Goal: Transaction & Acquisition: Purchase product/service

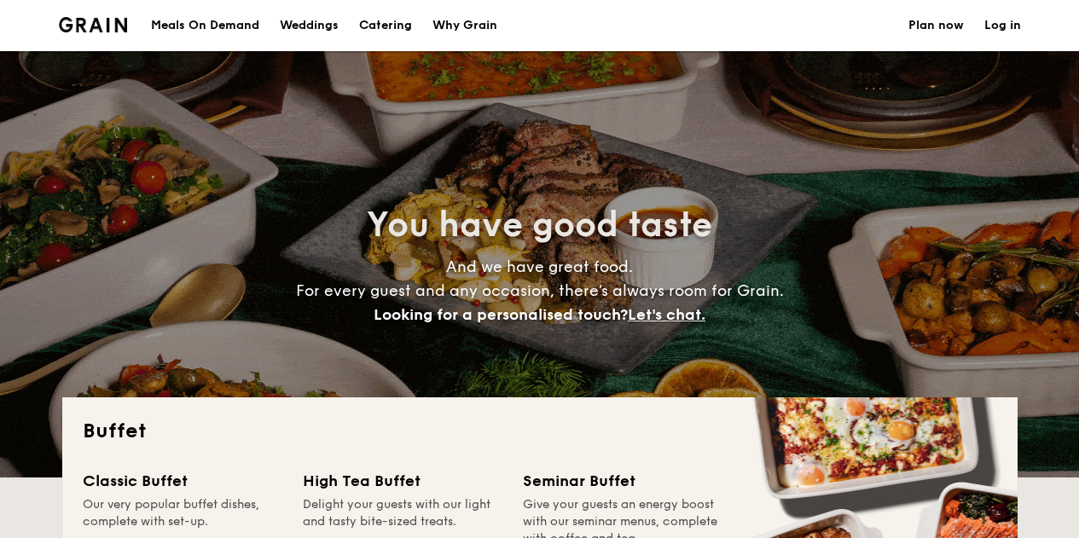
select select
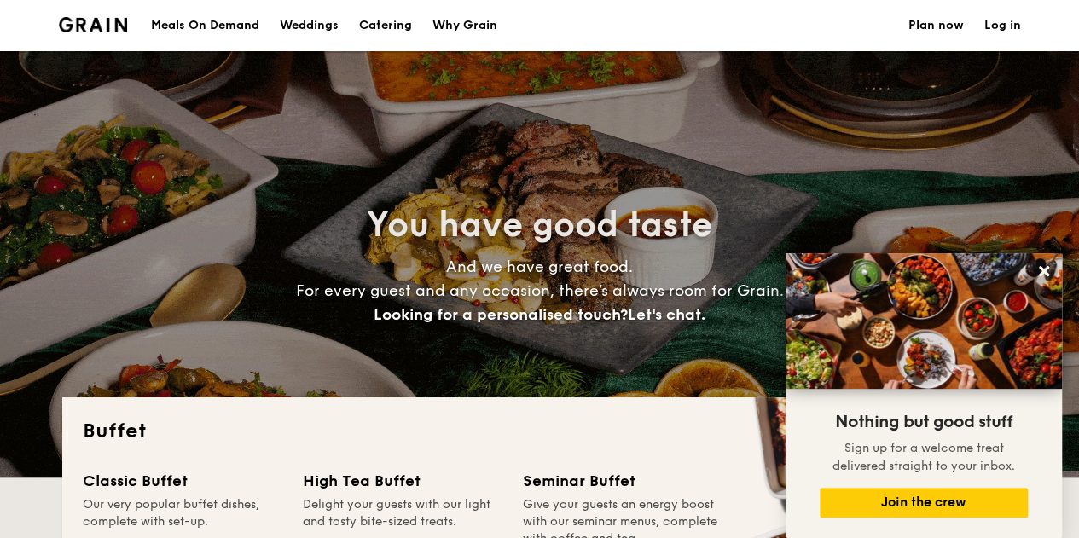
click at [391, 23] on h1 "Catering" at bounding box center [385, 25] width 53 height 51
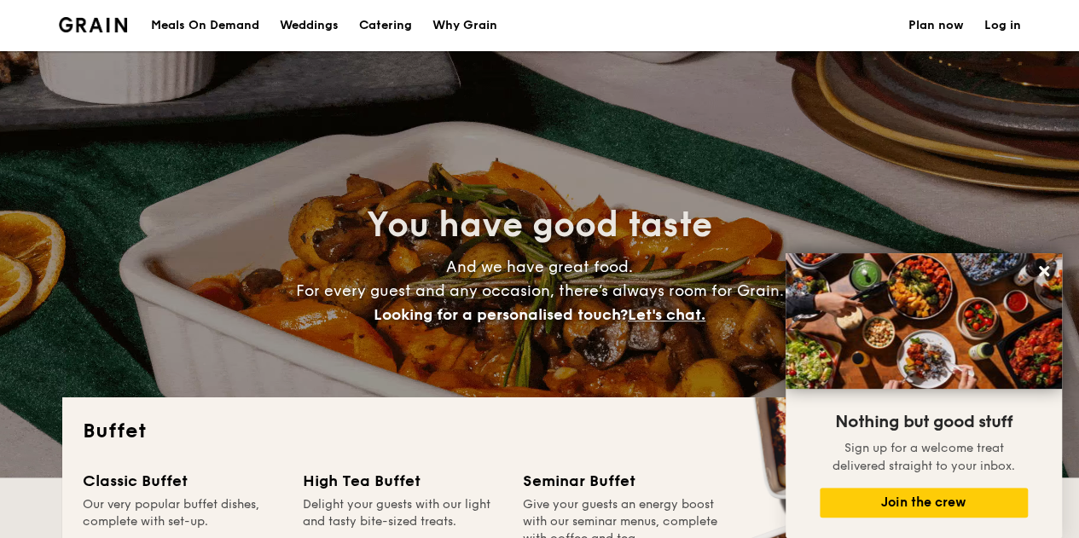
scroll to position [354, 0]
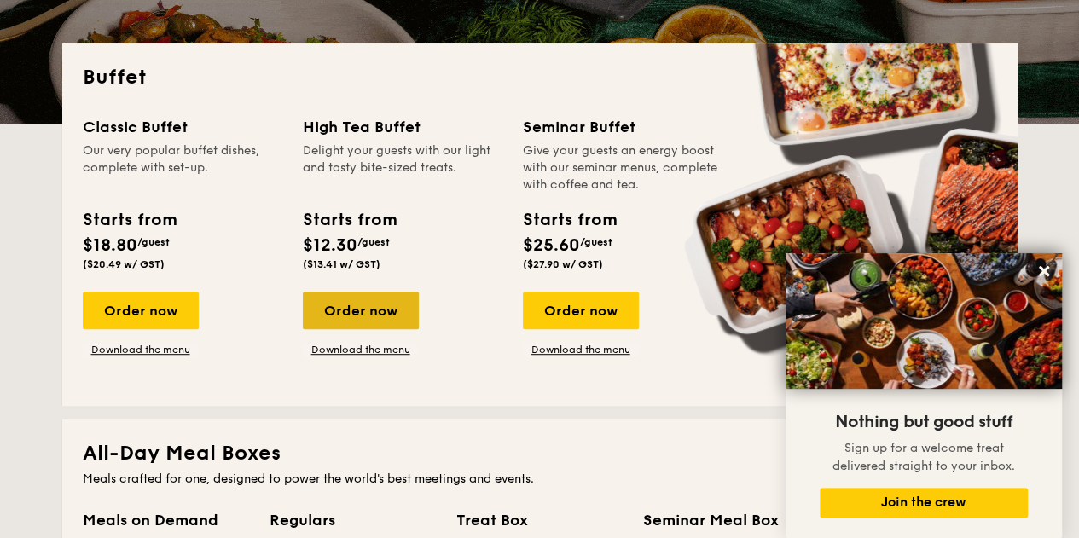
click at [356, 299] on div "Order now" at bounding box center [361, 311] width 116 height 38
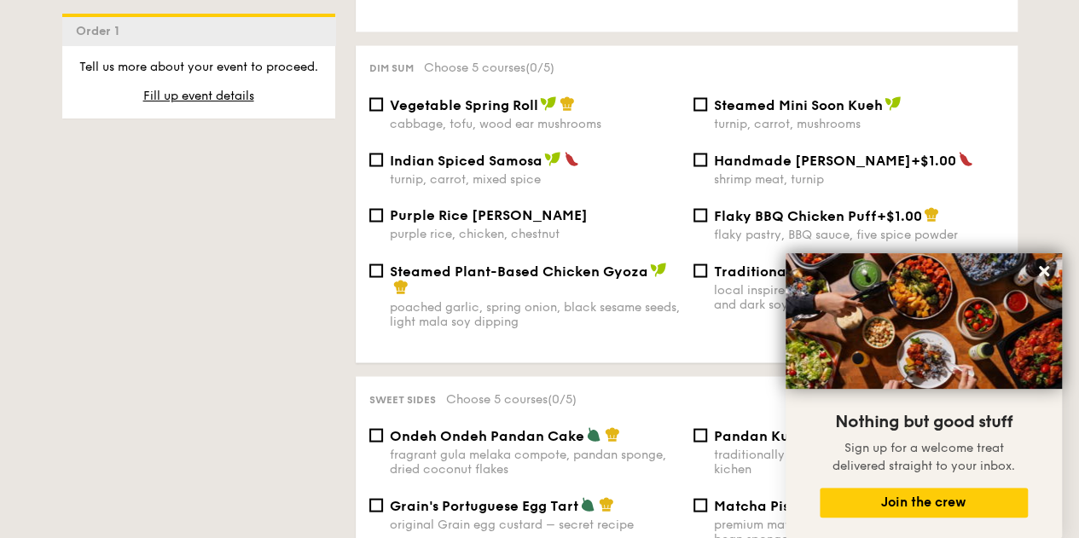
scroll to position [1525, 0]
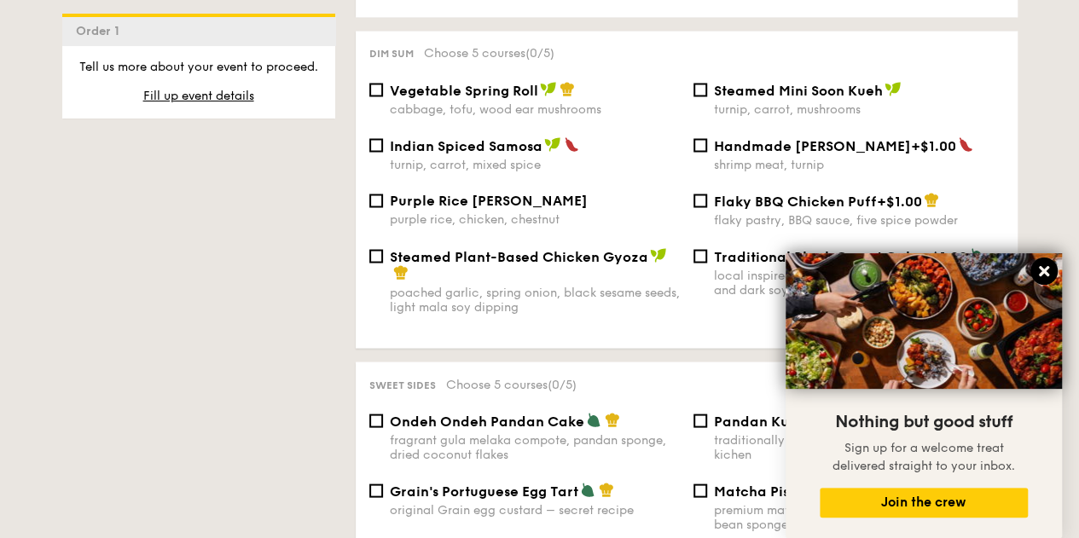
click at [1044, 265] on icon at bounding box center [1044, 271] width 15 height 15
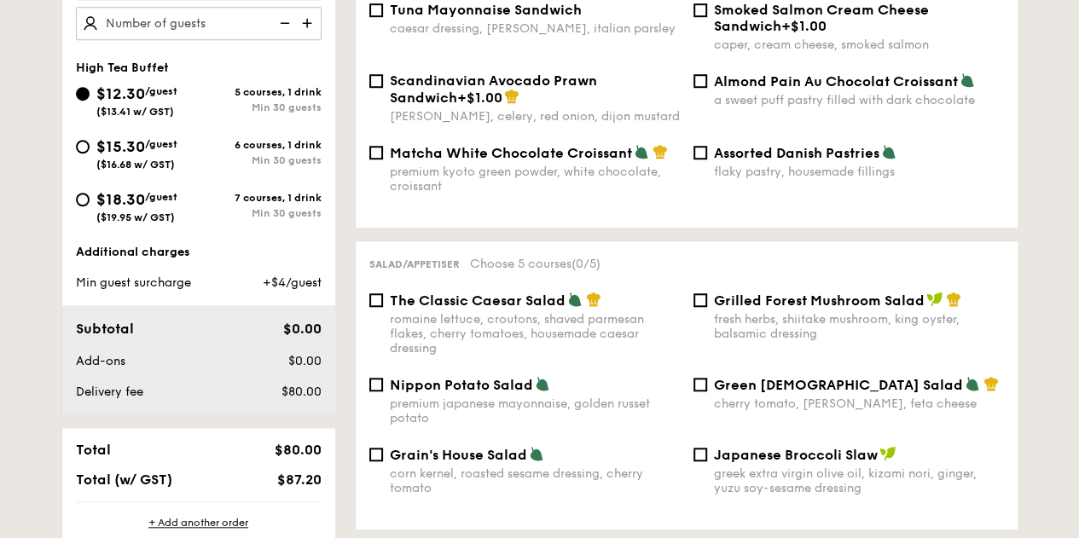
scroll to position [601, 0]
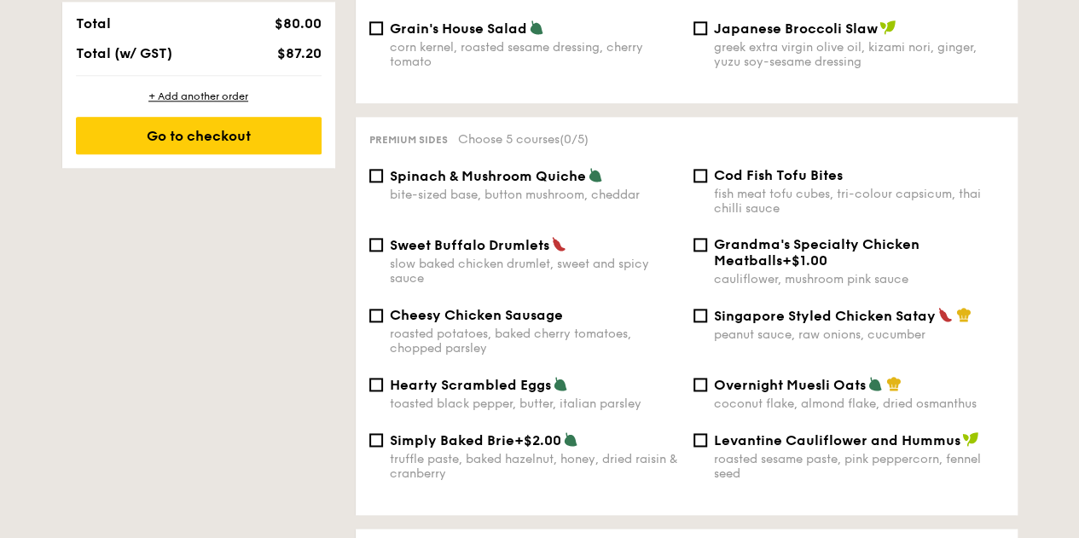
scroll to position [1037, 0]
